Goal: Communication & Community: Answer question/provide support

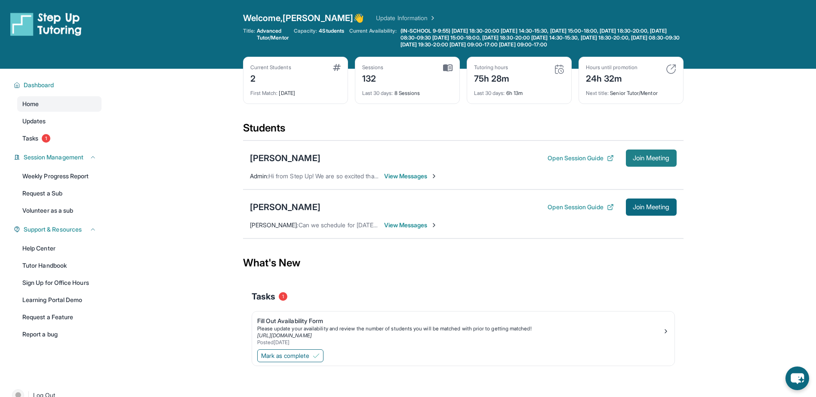
click at [635, 160] on span "Join Meeting" at bounding box center [650, 158] width 37 height 5
click at [405, 177] on span "View Messages" at bounding box center [411, 176] width 54 height 9
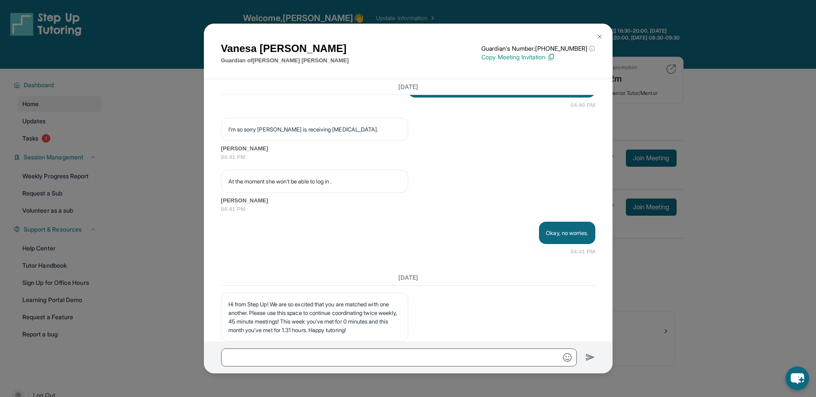
scroll to position [1547, 0]
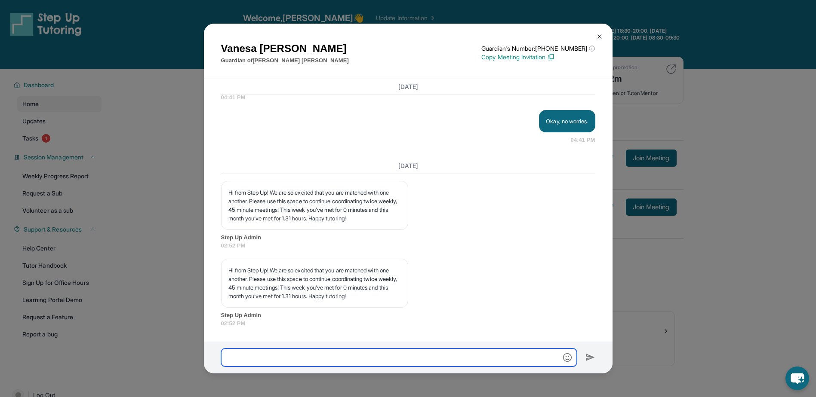
click at [450, 361] on input "text" at bounding box center [399, 358] width 356 height 18
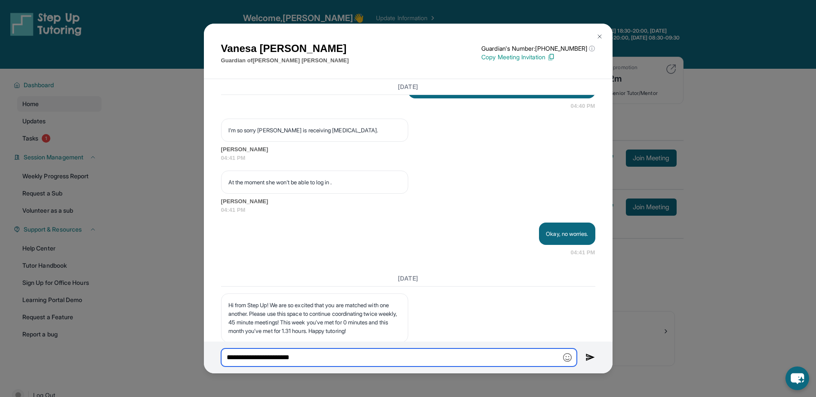
scroll to position [1419, 0]
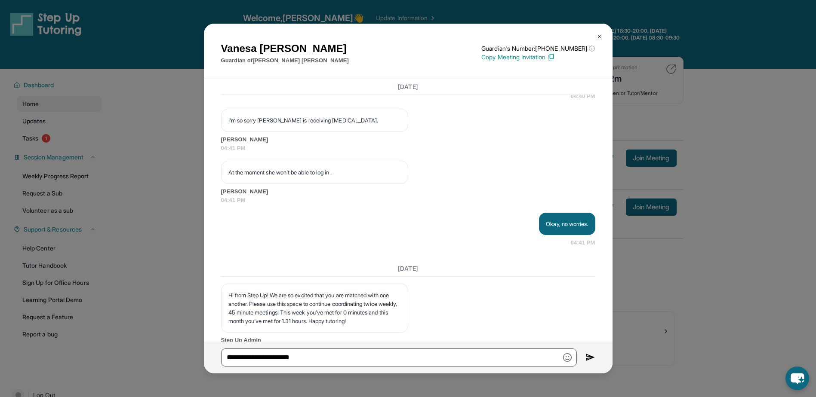
drag, startPoint x: 436, startPoint y: 131, endPoint x: 411, endPoint y: 121, distance: 27.0
click at [415, 82] on p "Hi I hope everything is fine, I am waiting for [PERSON_NAME] to join the session" at bounding box center [501, 72] width 173 height 17
copy p "Hi I hope everything is fine, I am waiting for [PERSON_NAME] to join the session"
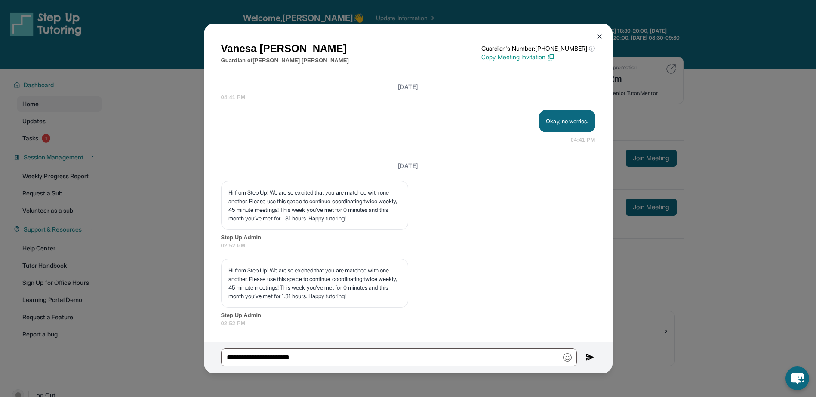
scroll to position [1590, 0]
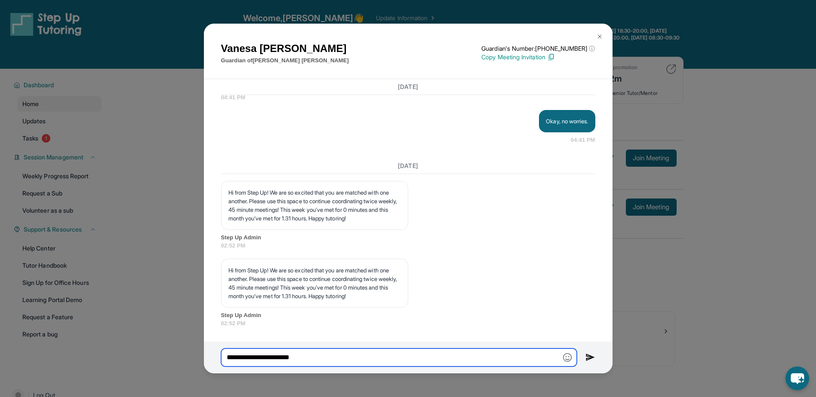
drag, startPoint x: 300, startPoint y: 356, endPoint x: 215, endPoint y: 358, distance: 84.3
click at [215, 358] on div "**********" at bounding box center [408, 358] width 408 height 32
paste input "**********"
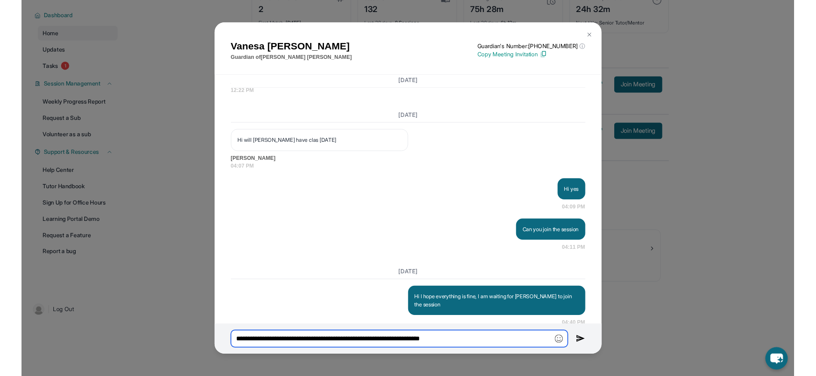
scroll to position [1160, 0]
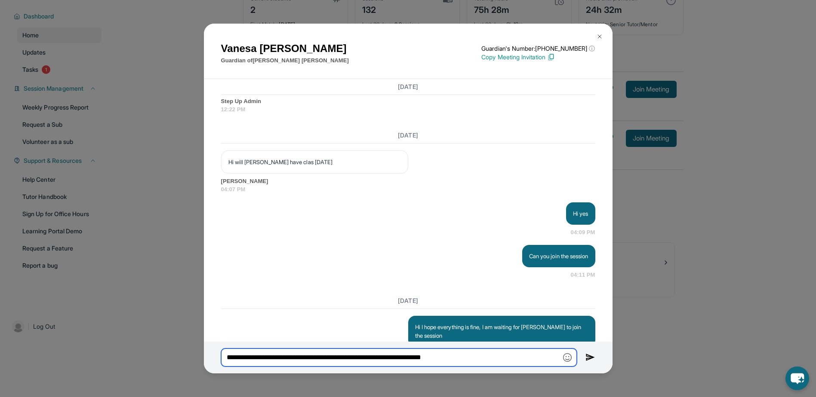
type input "**********"
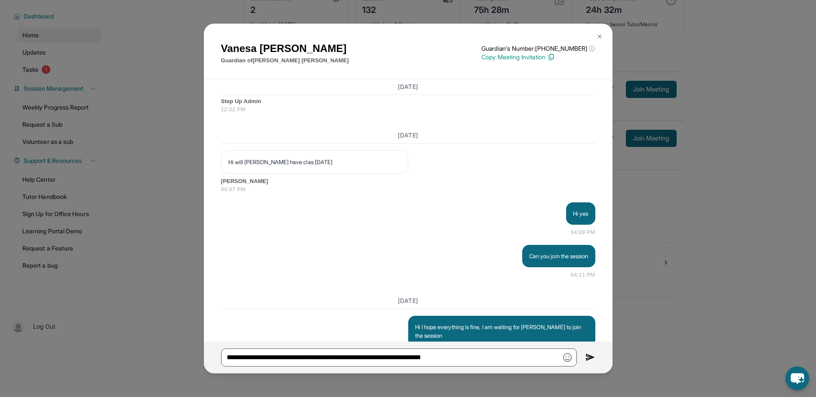
click at [597, 34] on img at bounding box center [599, 36] width 7 height 7
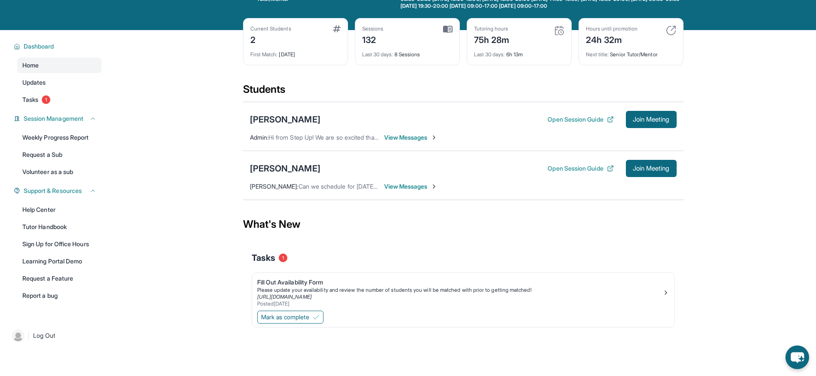
scroll to position [0, 0]
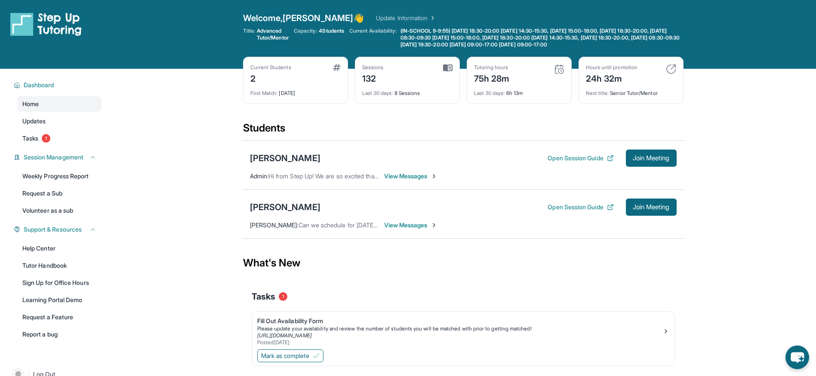
click at [432, 177] on span "View Messages" at bounding box center [411, 176] width 54 height 9
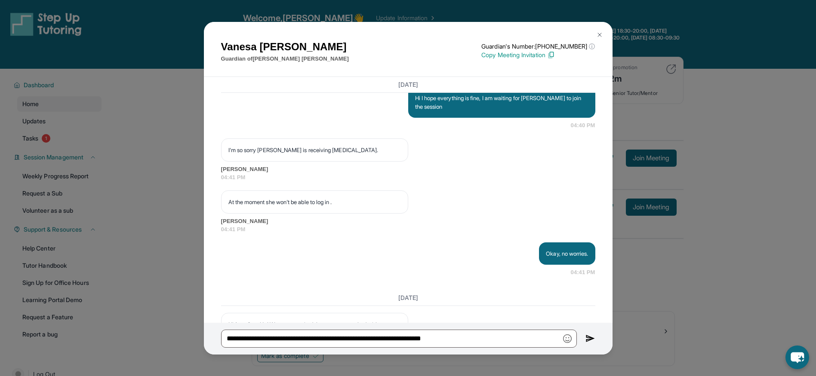
scroll to position [1305, 0]
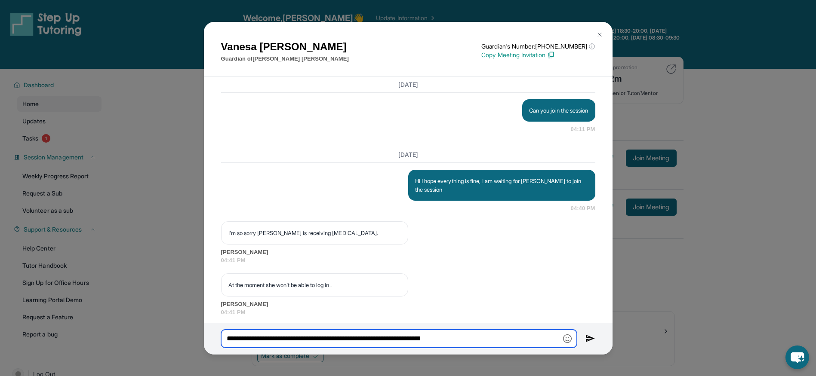
click at [500, 333] on input "**********" at bounding box center [399, 339] width 356 height 18
click at [498, 333] on input "**********" at bounding box center [399, 339] width 356 height 18
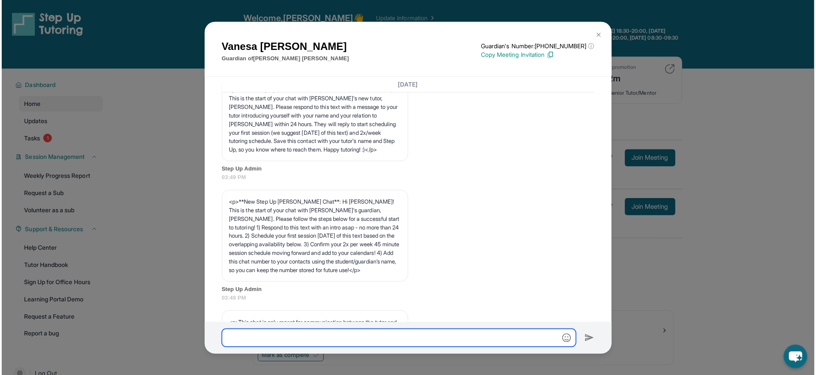
scroll to position [43, 0]
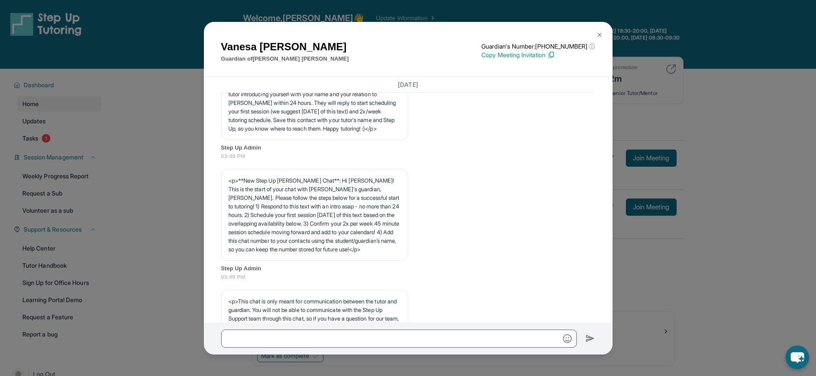
click at [597, 34] on img at bounding box center [599, 34] width 7 height 7
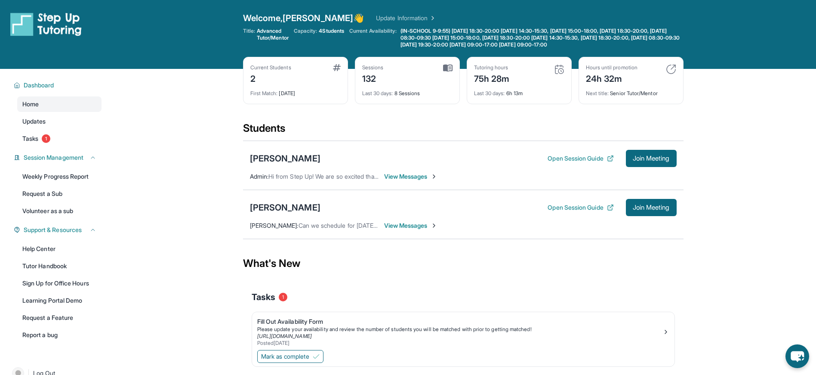
click at [415, 224] on span "View Messages" at bounding box center [411, 225] width 54 height 9
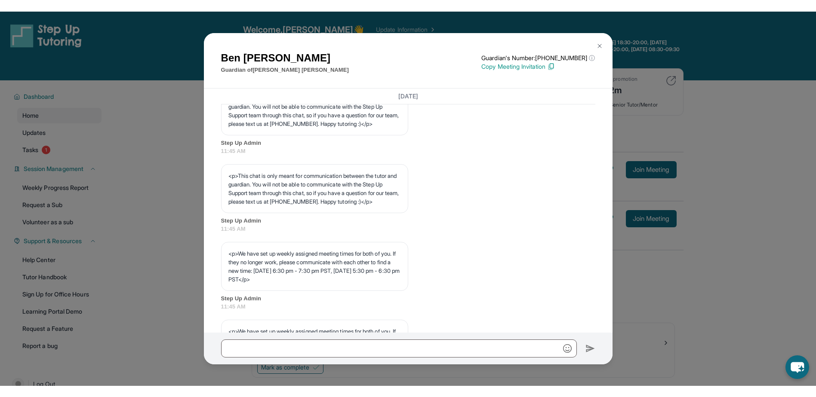
scroll to position [301, 0]
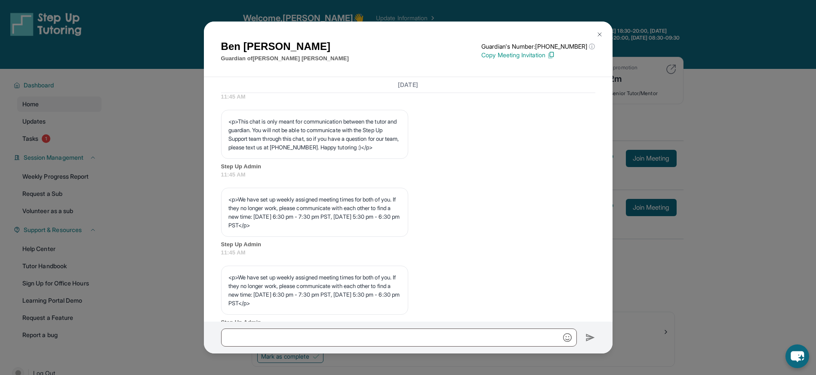
click at [667, 319] on div "[PERSON_NAME] Guardian of [PERSON_NAME] Guardian's Number: [PHONE_NUMBER] ⓘ Thi…" at bounding box center [408, 187] width 816 height 375
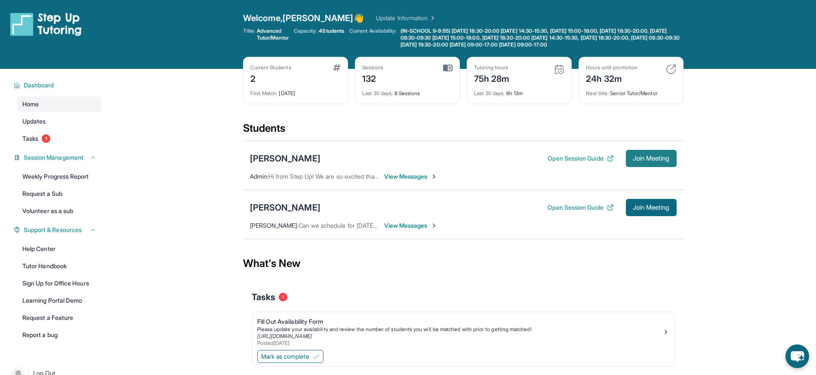
click at [635, 153] on button "Join Meeting" at bounding box center [651, 158] width 51 height 17
click at [652, 158] on span "Join Meeting" at bounding box center [650, 158] width 37 height 5
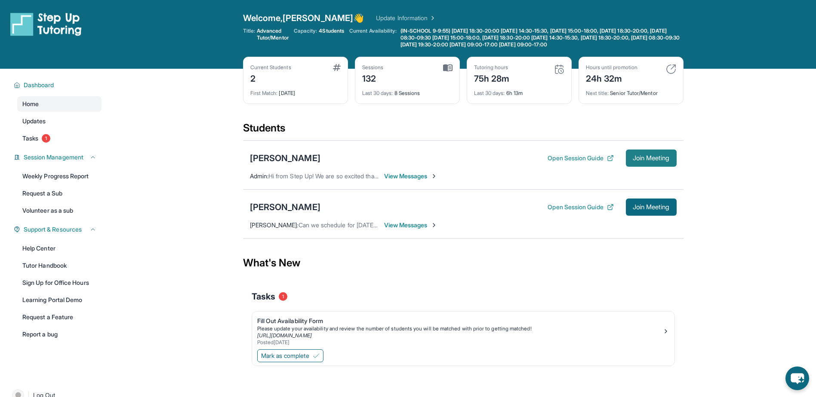
click at [649, 157] on span "Join Meeting" at bounding box center [650, 158] width 37 height 5
click at [658, 160] on span "Join Meeting" at bounding box center [650, 158] width 37 height 5
click at [652, 157] on span "Join Meeting" at bounding box center [650, 158] width 37 height 5
click at [417, 179] on span "View Messages" at bounding box center [411, 176] width 54 height 9
click at [644, 158] on span "Join Meeting" at bounding box center [650, 158] width 37 height 5
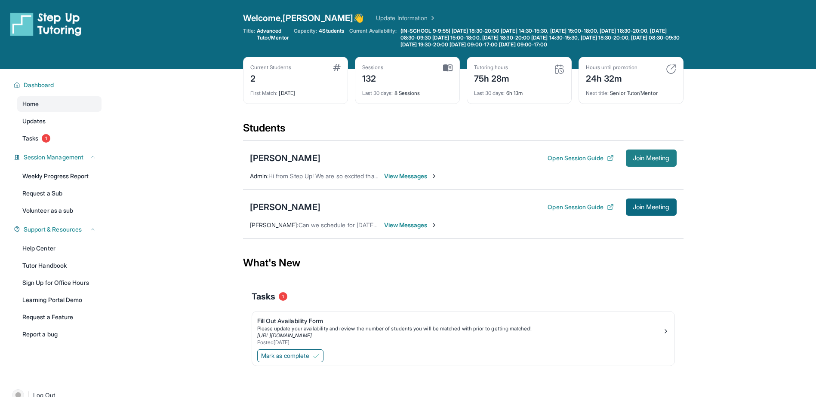
click at [656, 156] on span "Join Meeting" at bounding box center [650, 158] width 37 height 5
click at [637, 156] on span "Join Meeting" at bounding box center [650, 158] width 37 height 5
